Goal: Task Accomplishment & Management: Manage account settings

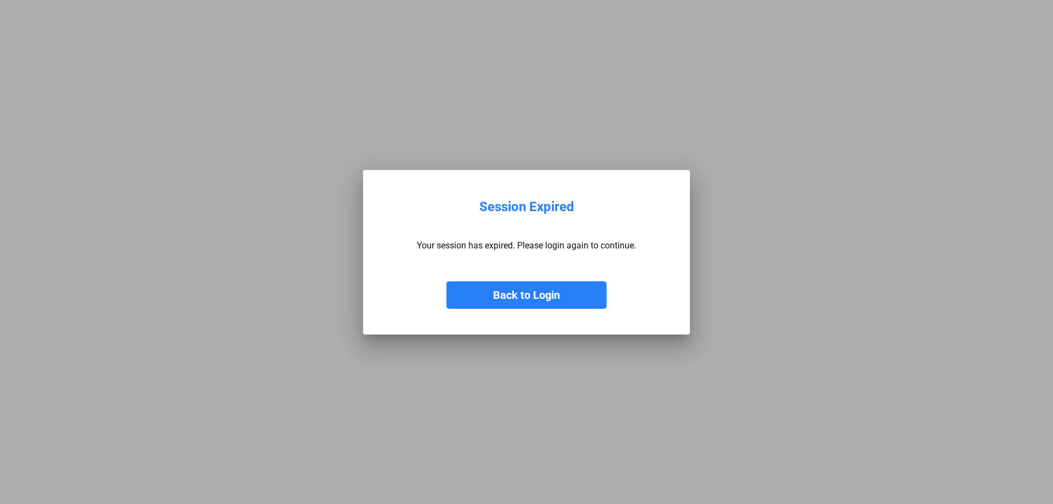
click at [536, 297] on button "Back to Login" at bounding box center [526, 294] width 160 height 27
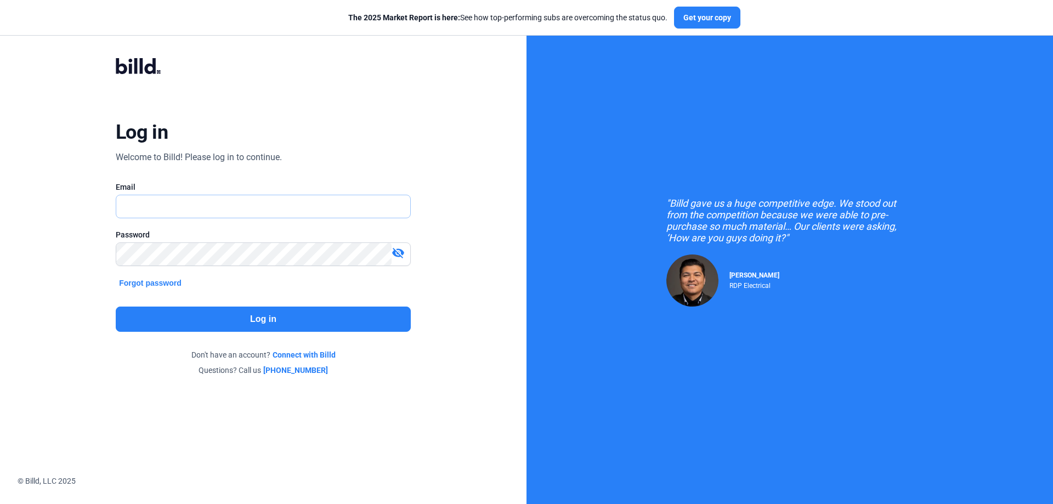
type input "[PERSON_NAME][EMAIL_ADDRESS][DOMAIN_NAME]"
click at [217, 320] on button "Log in" at bounding box center [263, 319] width 295 height 25
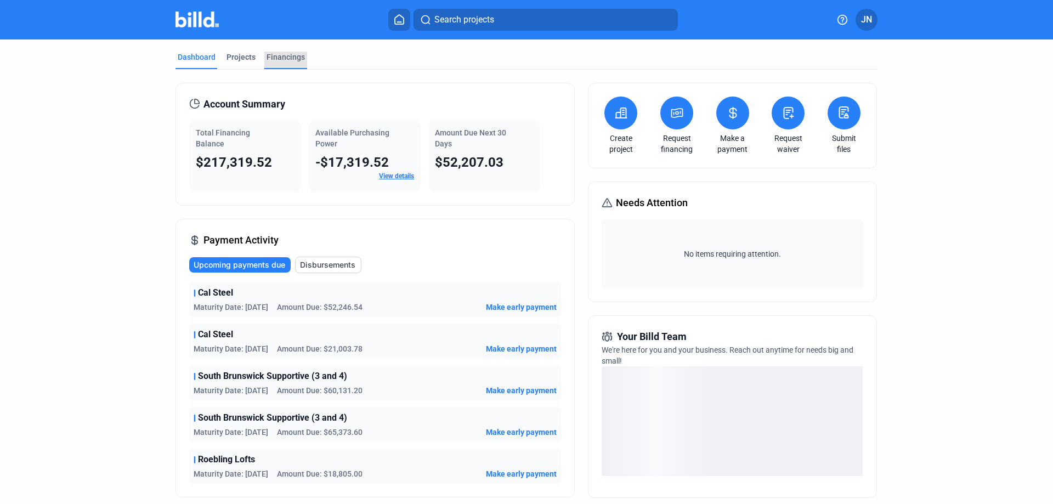
click at [278, 56] on div "Financings" at bounding box center [286, 57] width 38 height 11
